Goal: Task Accomplishment & Management: Manage account settings

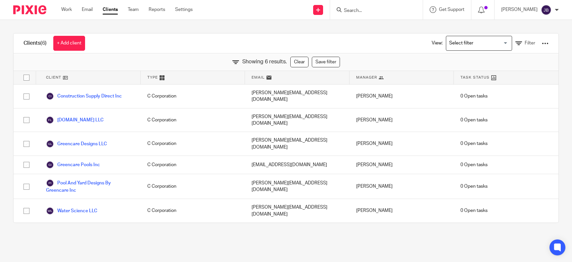
click at [506, 45] on input "Search for option" at bounding box center [477, 43] width 61 height 12
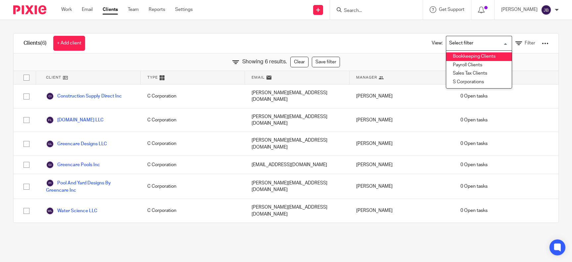
click at [473, 57] on li "Bookkeeping Clients" at bounding box center [480, 56] width 66 height 9
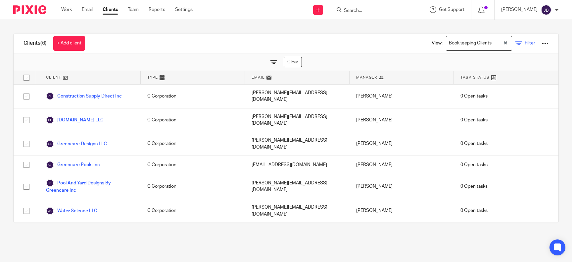
click at [519, 43] on icon at bounding box center [519, 43] width 7 height 7
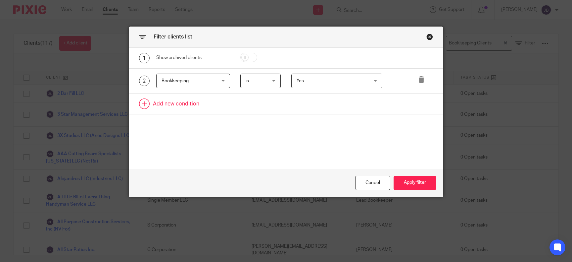
click at [171, 106] on link at bounding box center [286, 103] width 314 height 21
click at [226, 106] on div "Field" at bounding box center [193, 105] width 74 height 15
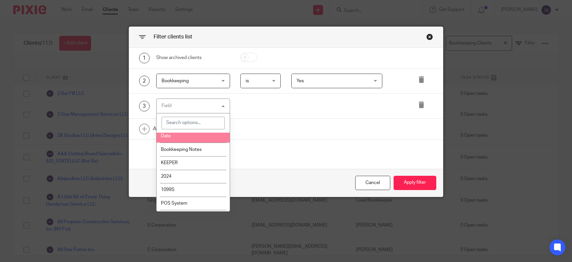
scroll to position [1433, 0]
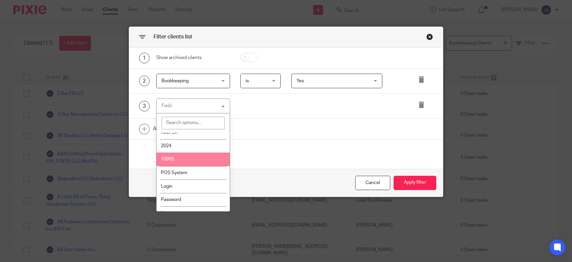
click at [203, 163] on li "1099S" at bounding box center [193, 159] width 73 height 14
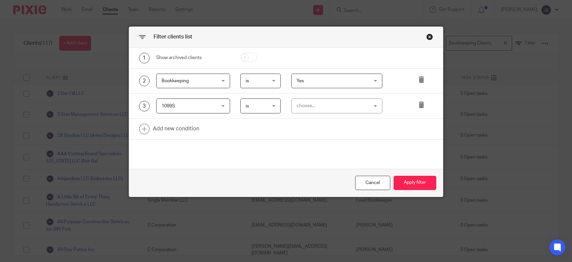
click at [377, 108] on div "choose..." at bounding box center [337, 105] width 91 height 15
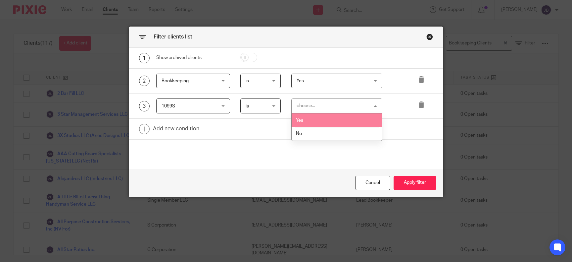
click at [345, 123] on li "Yes" at bounding box center [337, 120] width 90 height 14
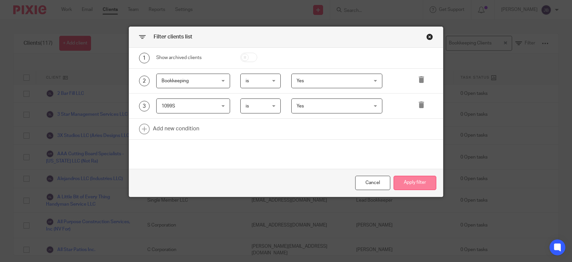
click at [405, 181] on button "Apply filter" at bounding box center [415, 183] width 43 height 14
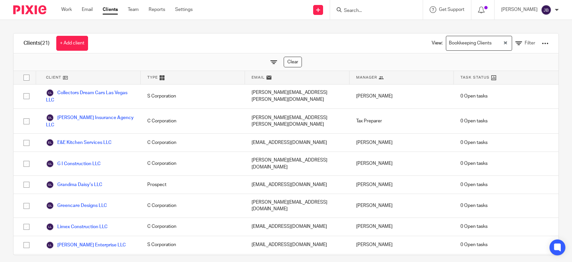
scroll to position [0, 0]
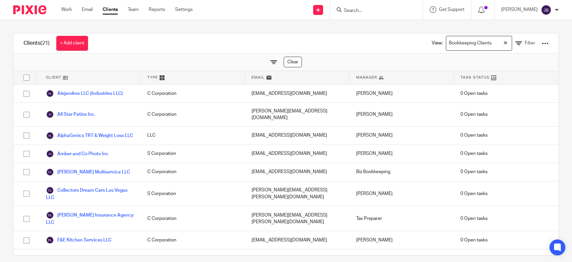
click at [202, 49] on div "Clients (21) + Add client View: Bookkeeping Clients Loading... Filter" at bounding box center [286, 43] width 545 height 20
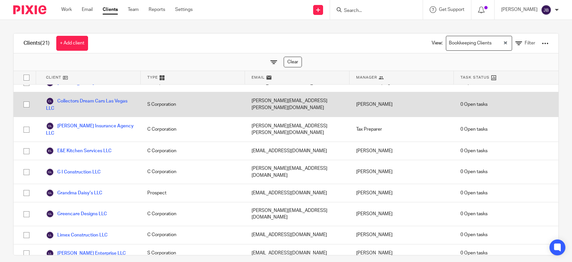
scroll to position [81, 0]
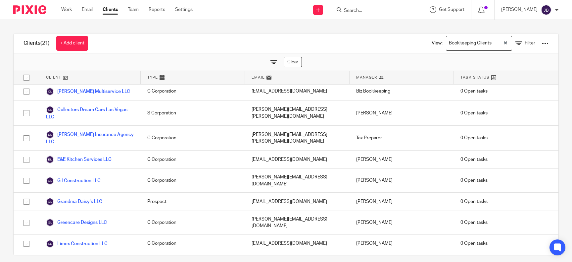
click at [547, 43] on div at bounding box center [545, 43] width 7 height 7
click at [539, 67] on link "Export clients to CSV file" at bounding box center [514, 68] width 67 height 10
click at [532, 79] on button "Export client services" at bounding box center [508, 77] width 55 height 9
click at [460, 5] on div "Get Support Contact Support Help Documentation Access the academy View roadmap" at bounding box center [447, 10] width 48 height 20
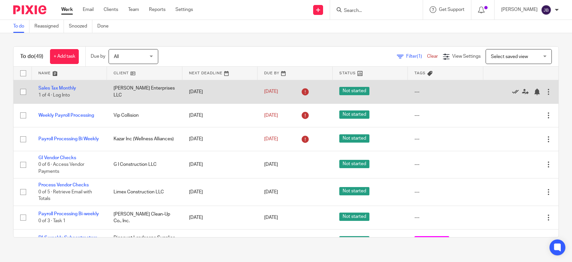
click at [513, 90] on icon at bounding box center [515, 91] width 7 height 7
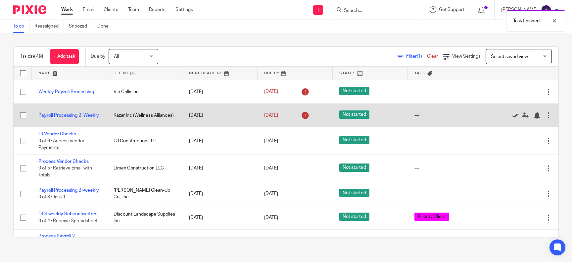
click at [518, 116] on icon at bounding box center [515, 115] width 7 height 7
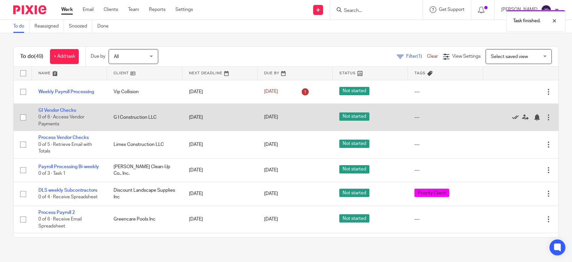
click at [515, 119] on icon at bounding box center [515, 117] width 7 height 7
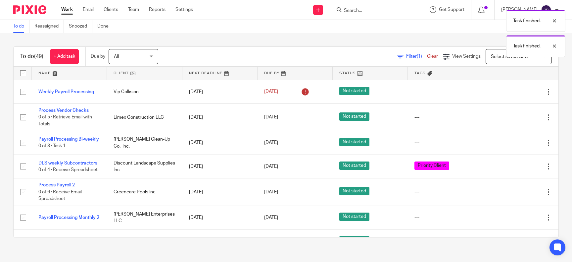
click at [515, 119] on icon at bounding box center [515, 117] width 7 height 7
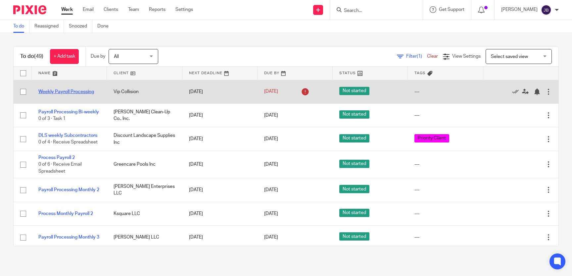
click at [86, 91] on link "Weekly Payroll Processing" at bounding box center [66, 91] width 56 height 5
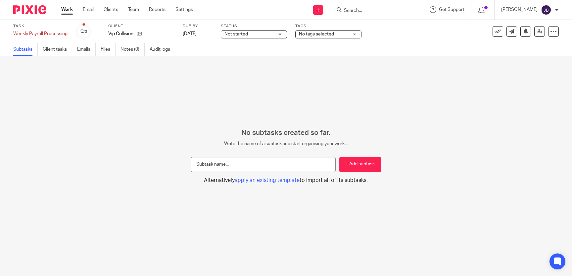
click at [356, 37] on div "No tags selected" at bounding box center [329, 34] width 66 height 8
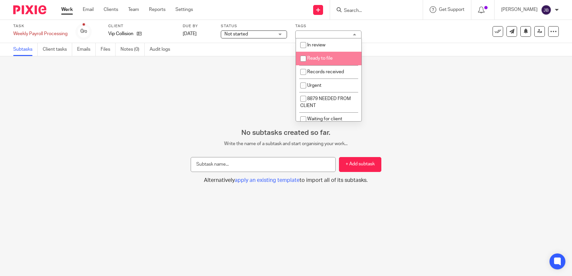
scroll to position [27, 0]
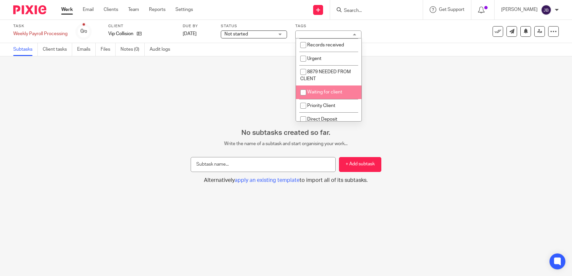
click at [344, 89] on li "Waiting for client" at bounding box center [329, 92] width 66 height 14
checkbox input "true"
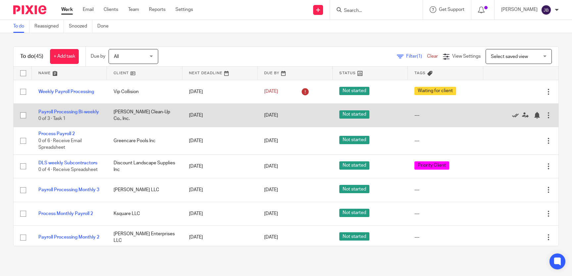
click at [515, 115] on icon at bounding box center [515, 115] width 7 height 7
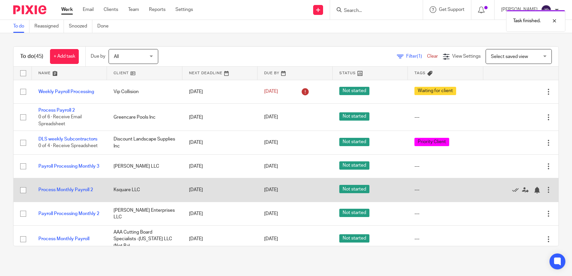
click at [548, 192] on div at bounding box center [549, 190] width 7 height 7
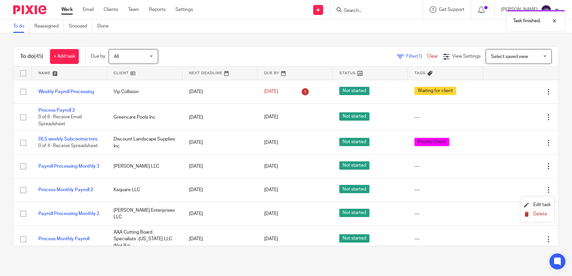
click at [538, 213] on span "Delete" at bounding box center [541, 214] width 14 height 5
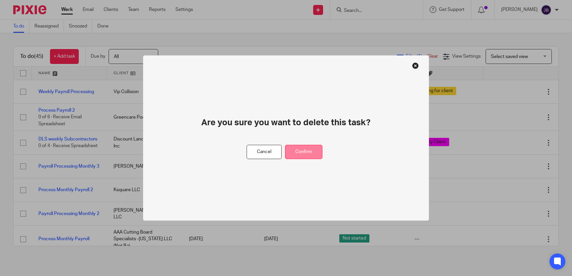
click at [312, 151] on button "Confirm" at bounding box center [303, 152] width 37 height 14
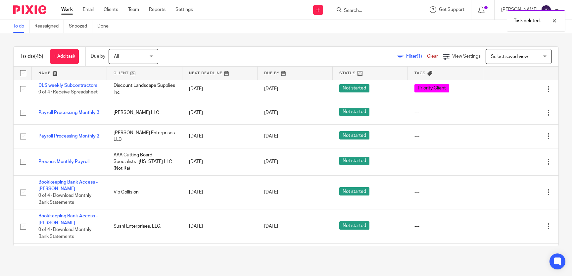
scroll to position [81, 0]
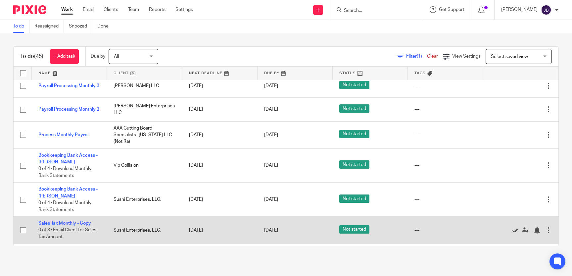
click at [516, 231] on icon at bounding box center [515, 230] width 7 height 7
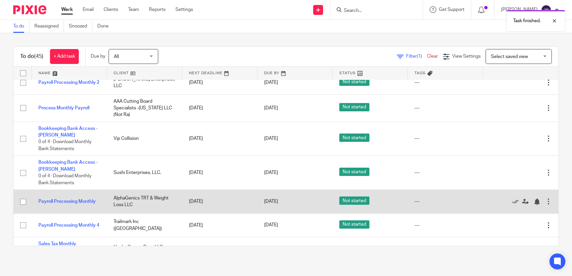
scroll to position [161, 0]
